Goal: Information Seeking & Learning: Stay updated

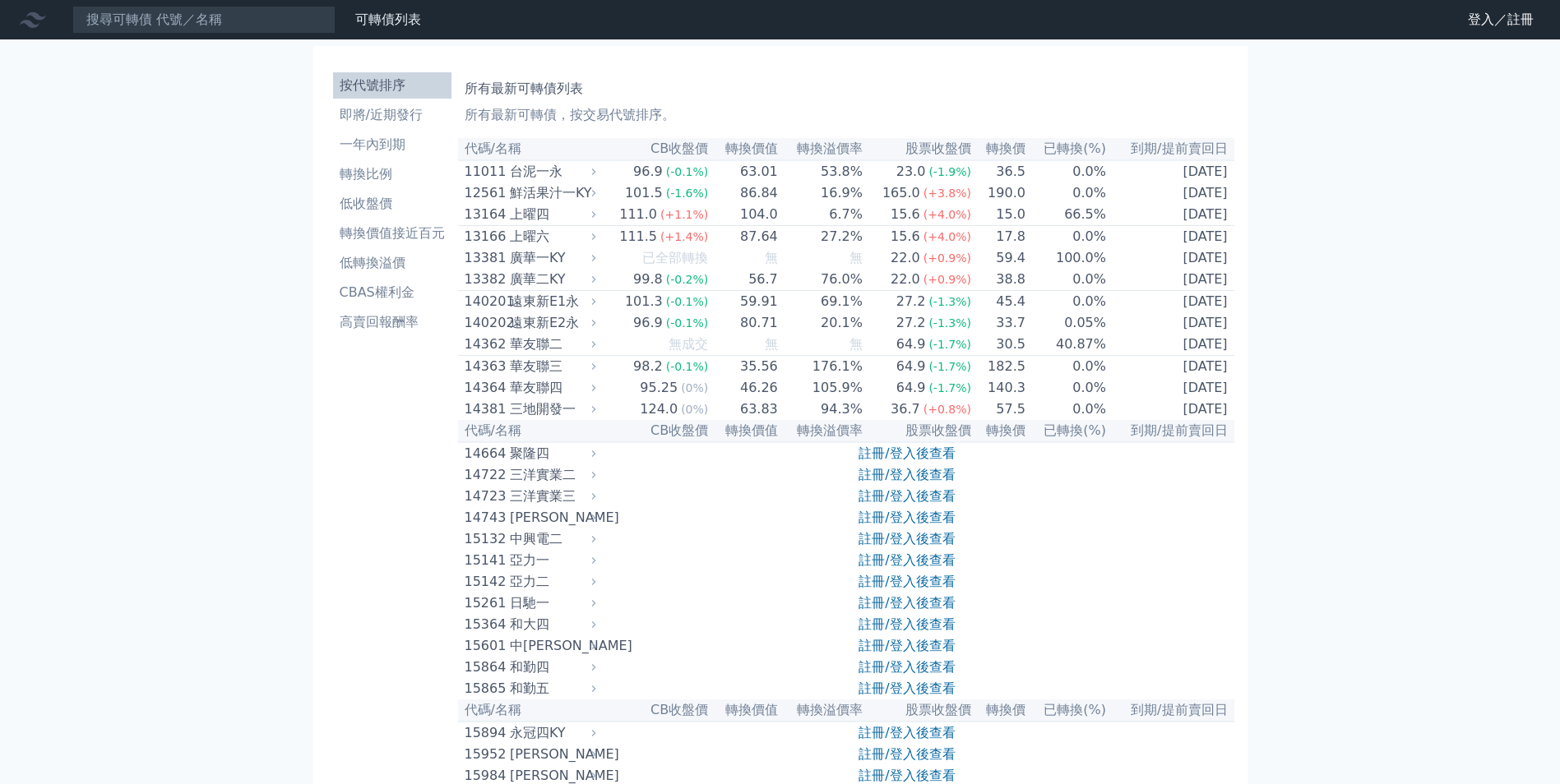
click at [370, 125] on link "即將/近期發行" at bounding box center [392, 115] width 118 height 26
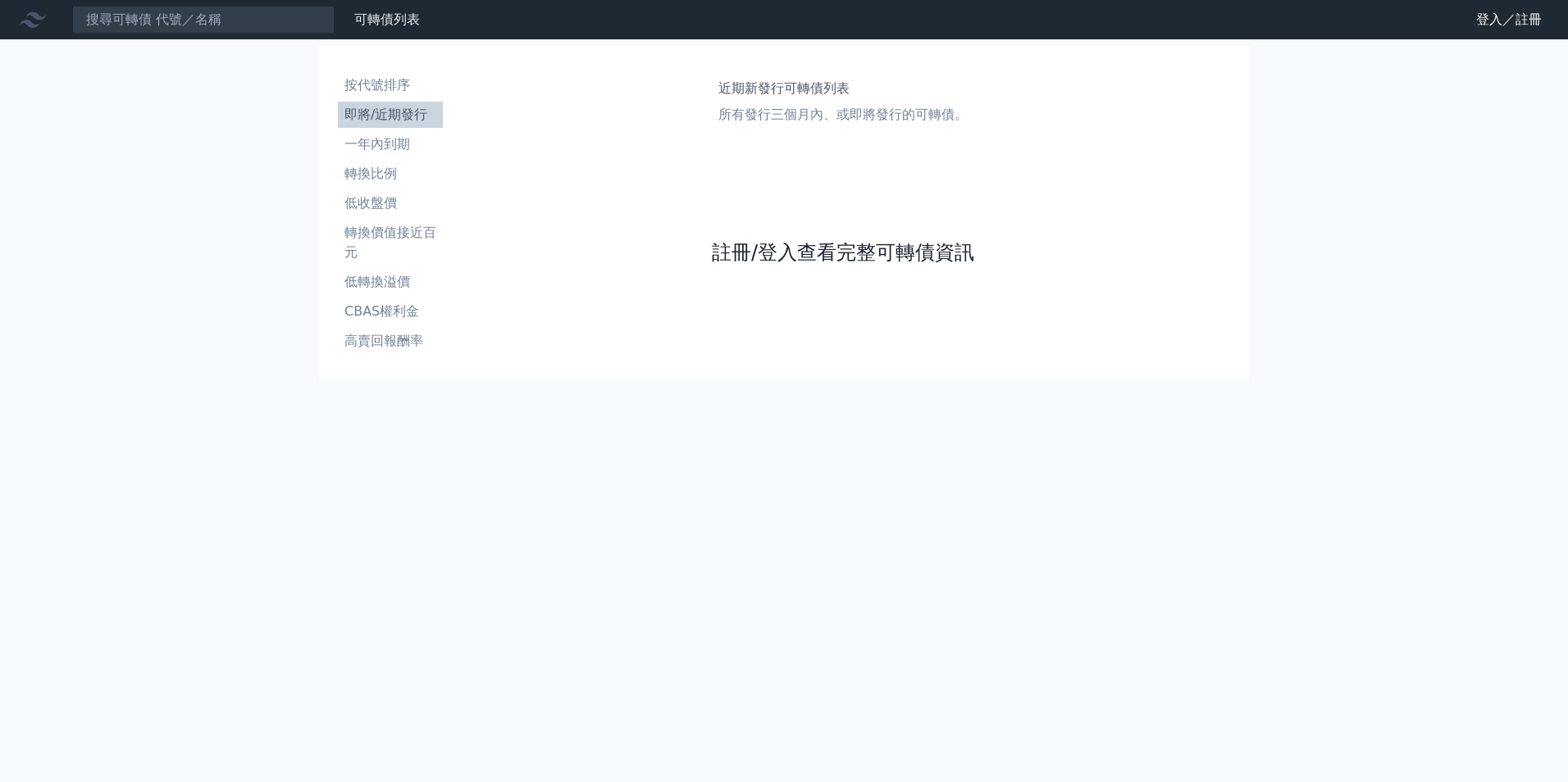
click at [948, 248] on link "註冊/登入查看完整可轉債資訊" at bounding box center [843, 252] width 263 height 26
